Goal: Task Accomplishment & Management: Use online tool/utility

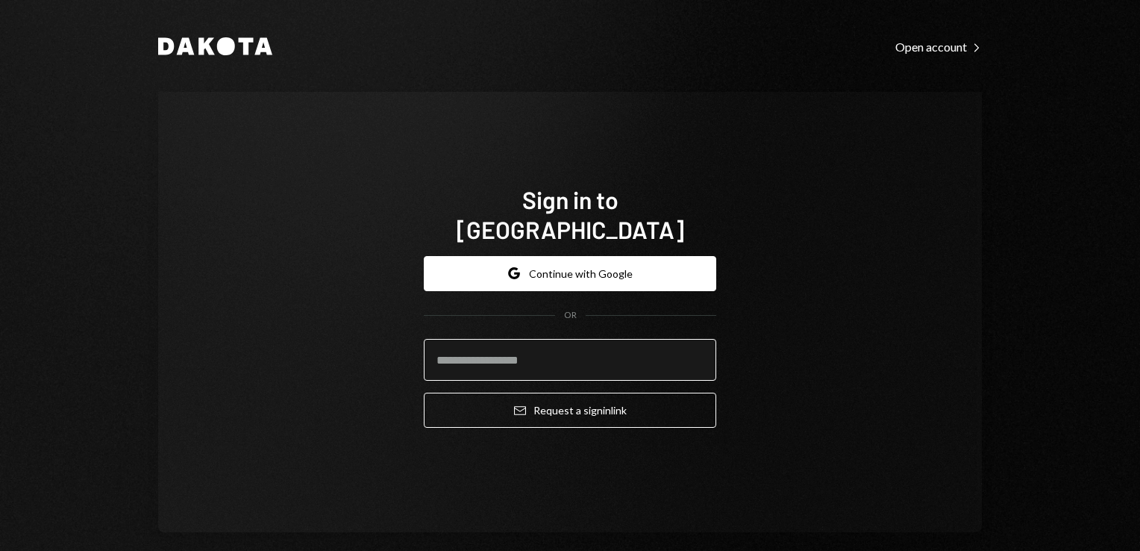
click at [472, 351] on input "email" at bounding box center [570, 360] width 293 height 42
type input "**********"
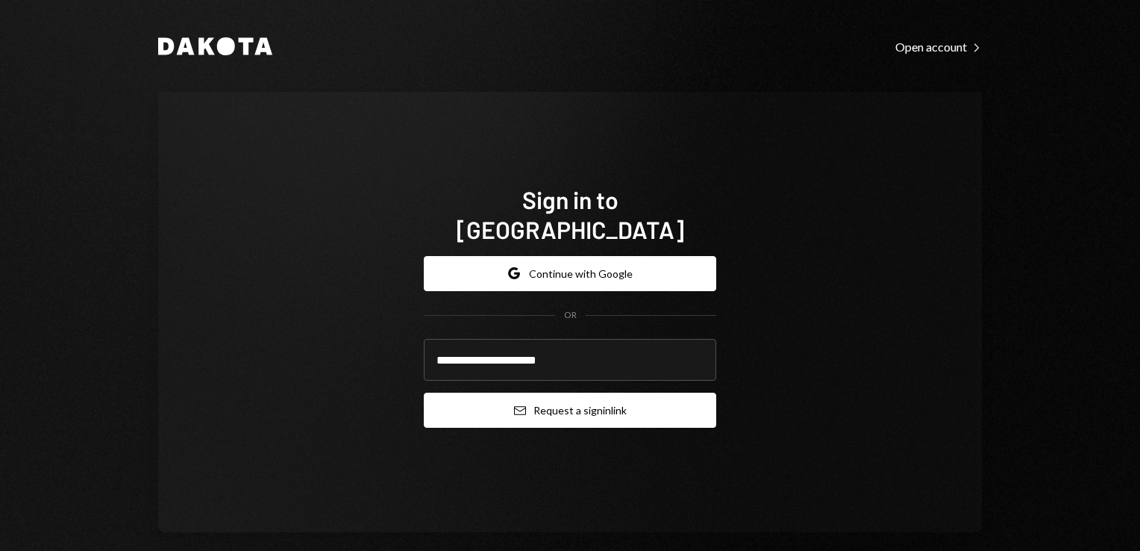
click at [549, 403] on button "Email Request a sign in link" at bounding box center [570, 410] width 293 height 35
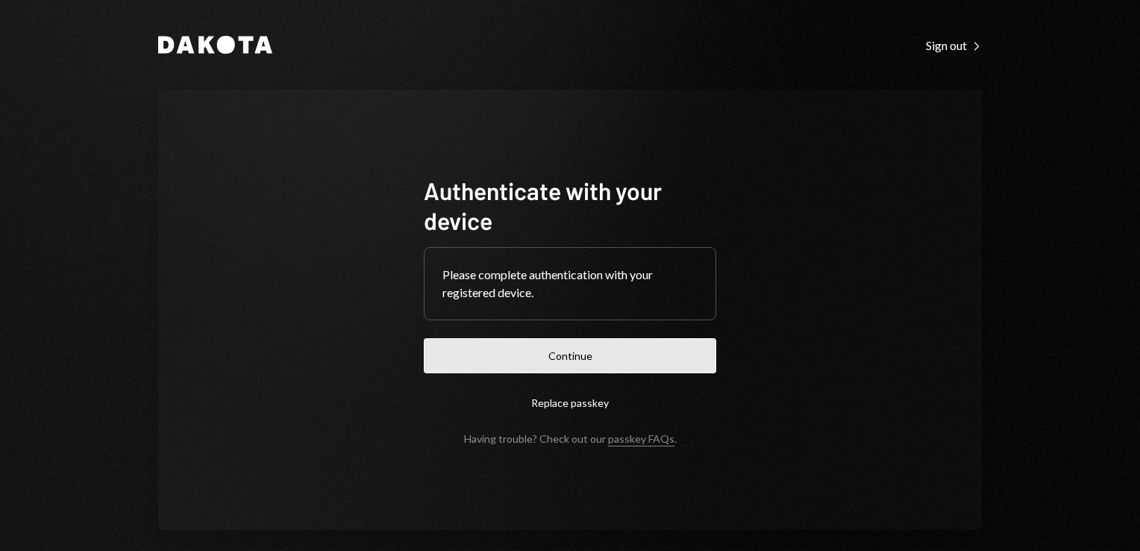
click at [524, 361] on button "Continue" at bounding box center [570, 355] width 293 height 35
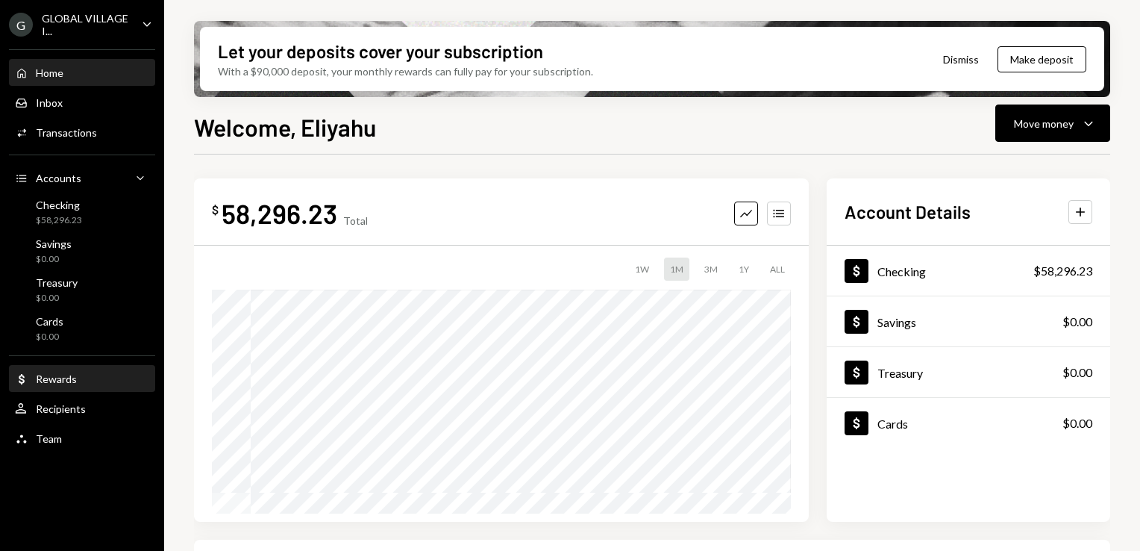
click at [45, 388] on div "Dollar Rewards" at bounding box center [82, 378] width 134 height 25
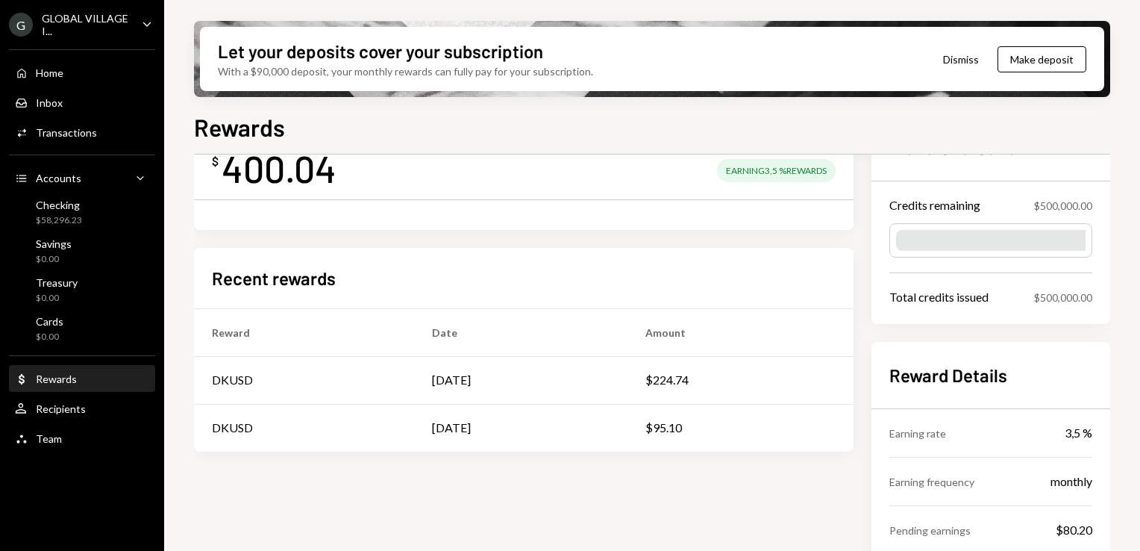
scroll to position [63, 0]
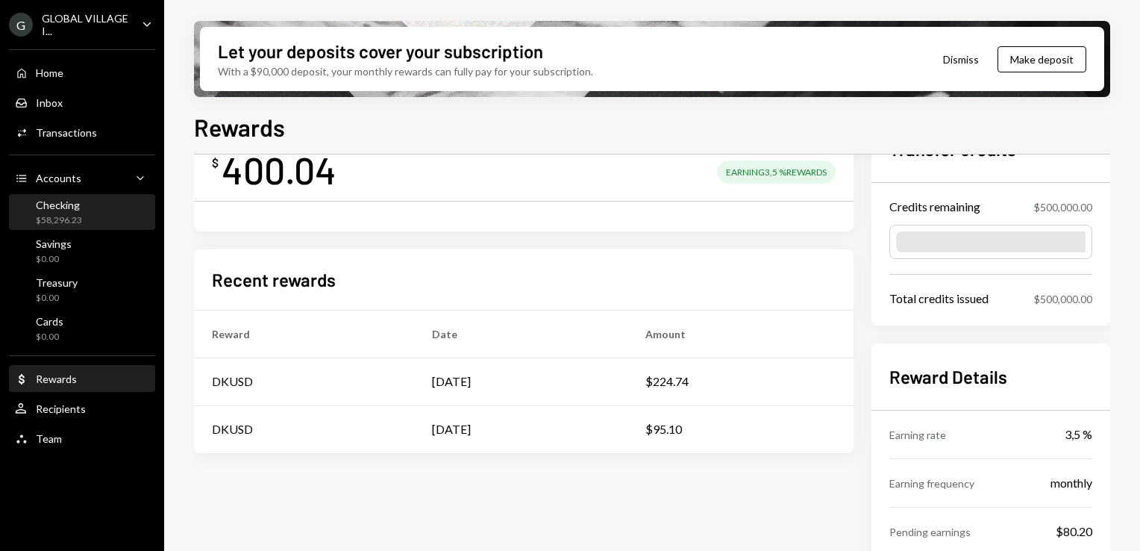
click at [69, 202] on div "Checking" at bounding box center [59, 205] width 46 height 13
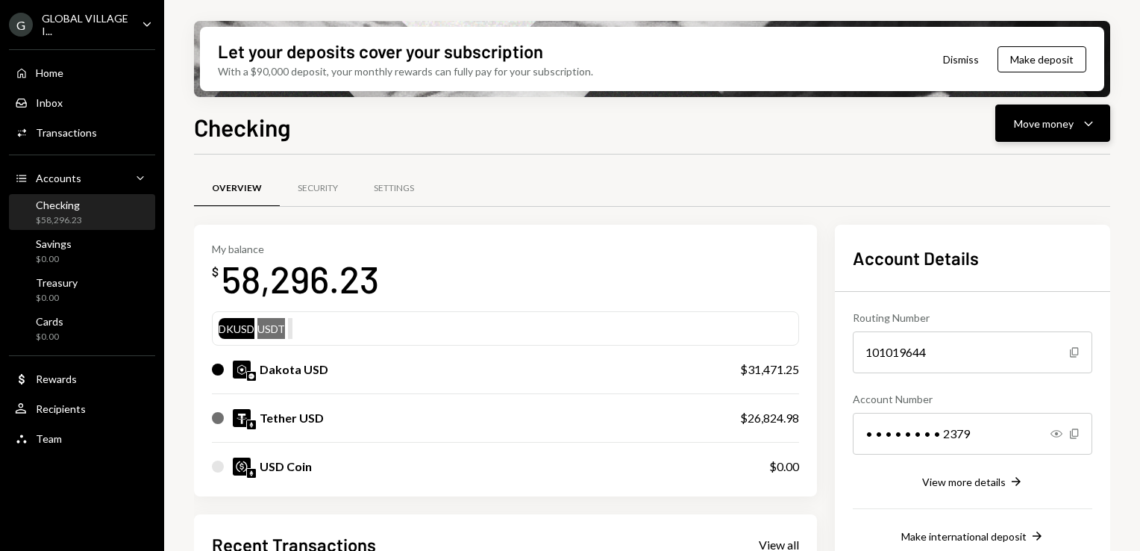
click at [1070, 130] on div "Move money" at bounding box center [1044, 124] width 60 height 16
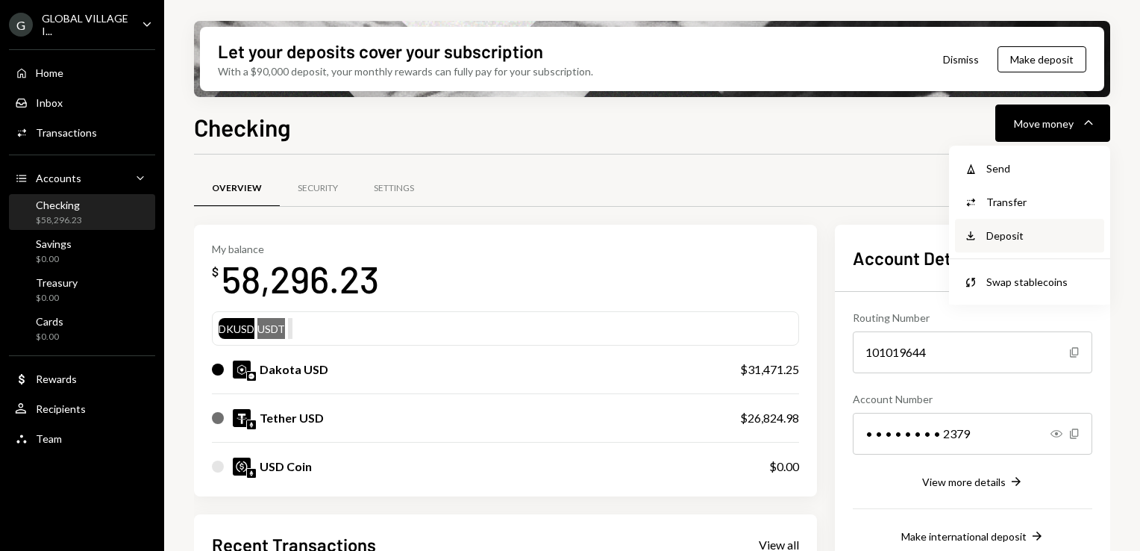
click at [984, 240] on div "Deposit Deposit" at bounding box center [1029, 236] width 131 height 16
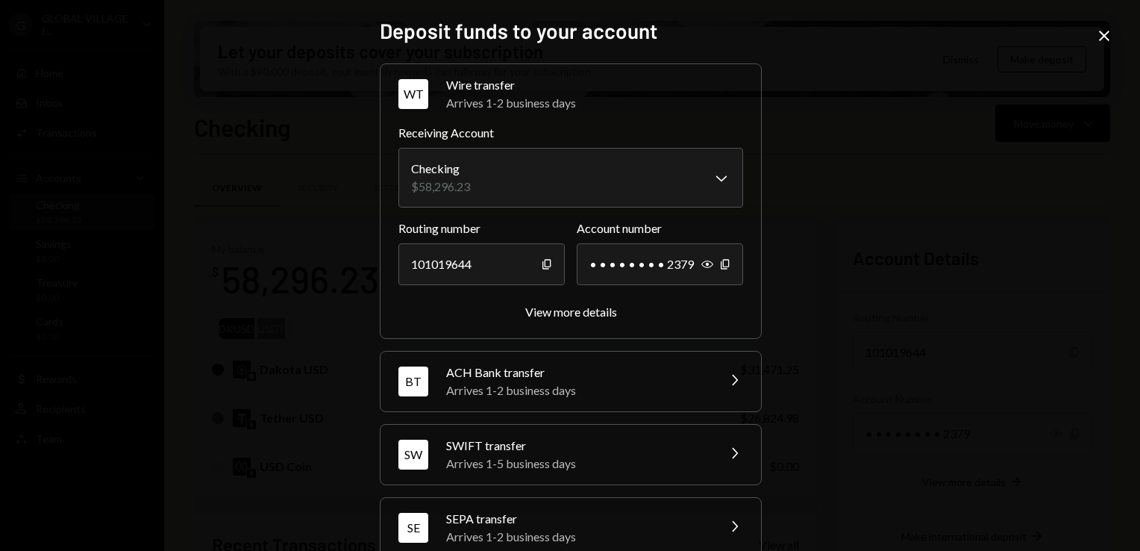
scroll to position [101, 0]
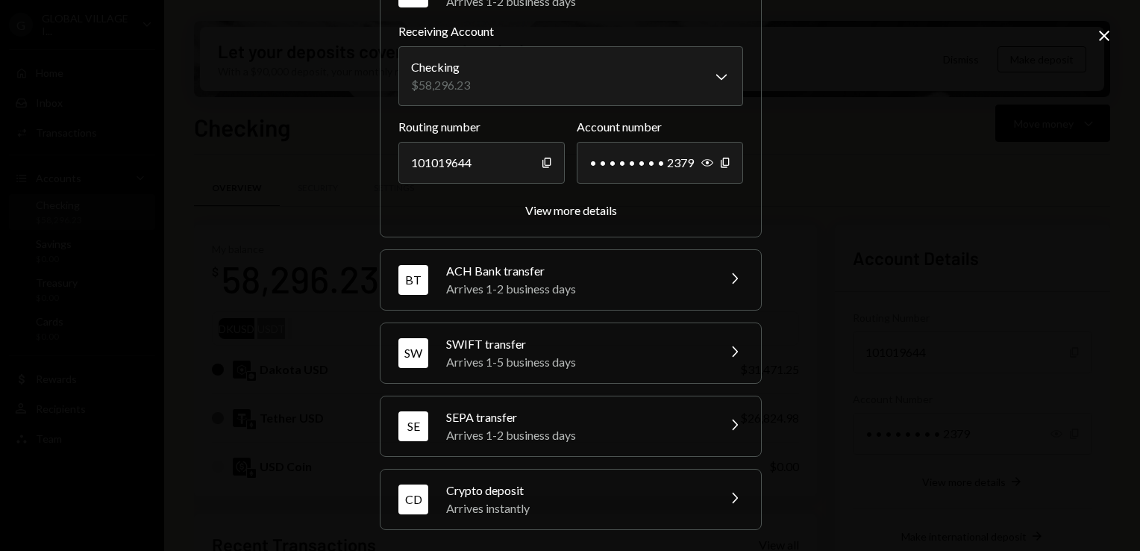
click at [569, 499] on div "Arrives instantly" at bounding box center [576, 508] width 261 height 18
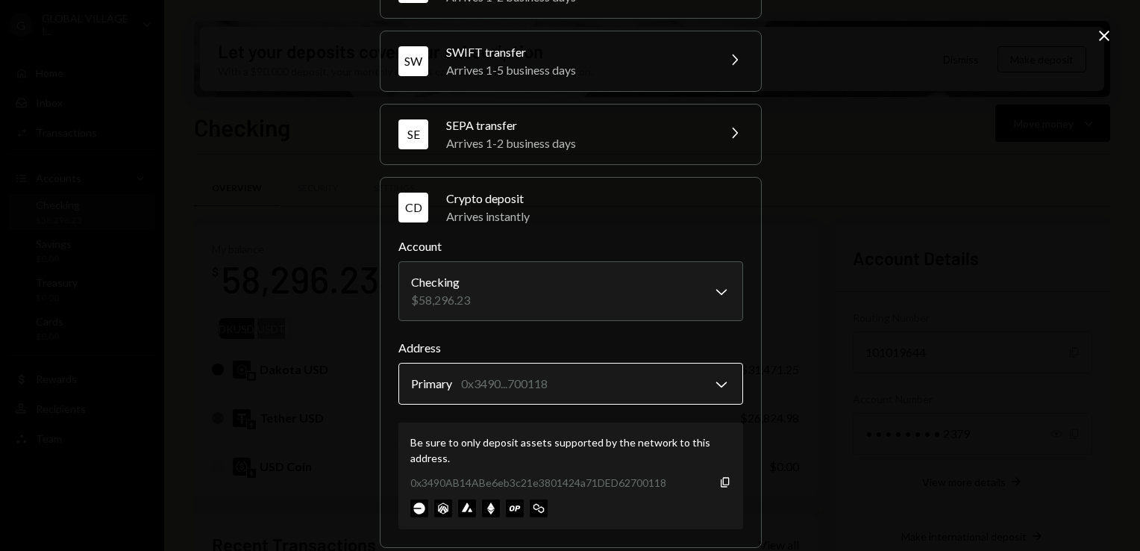
scroll to position [197, 0]
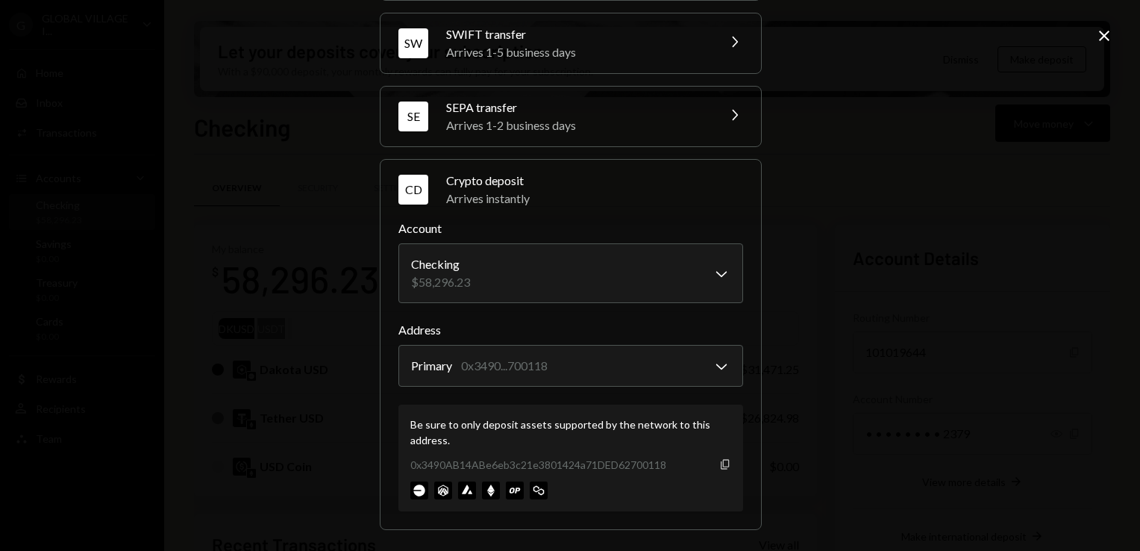
click at [721, 459] on icon "Copy" at bounding box center [725, 464] width 12 height 12
